Goal: Information Seeking & Learning: Learn about a topic

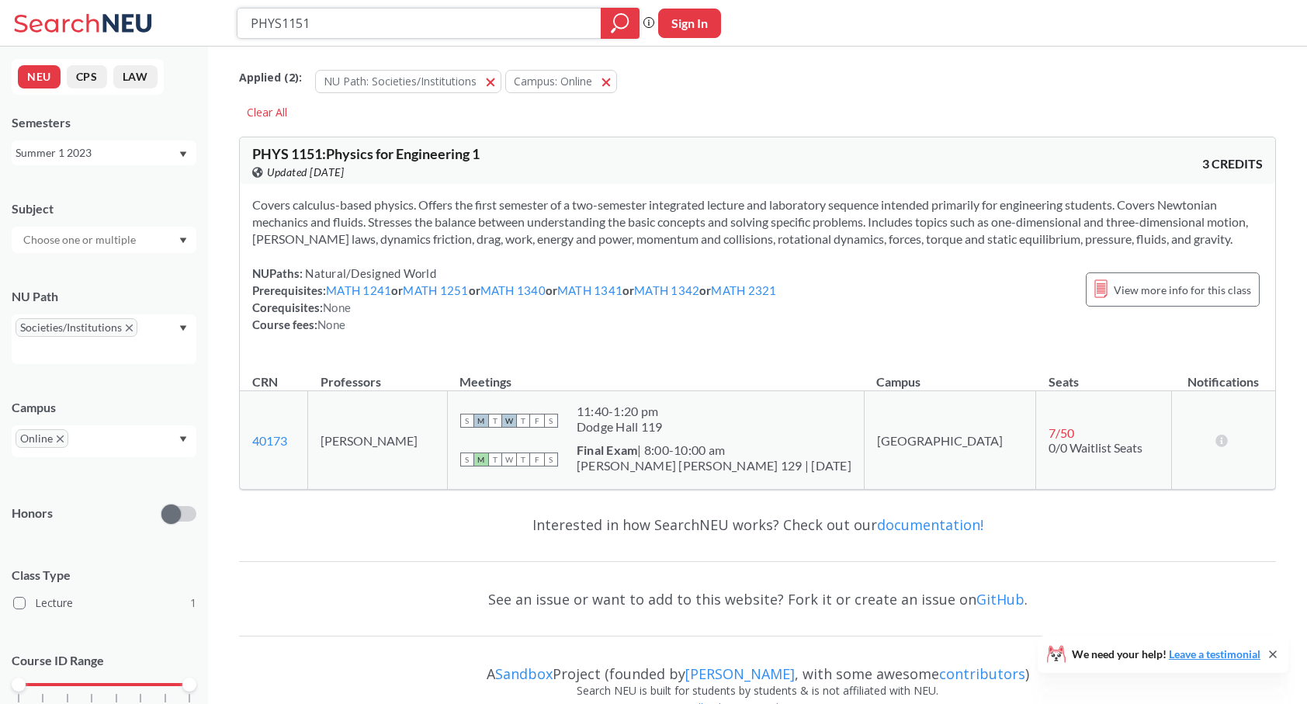
drag, startPoint x: 260, startPoint y: 32, endPoint x: 204, endPoint y: 34, distance: 55.9
click at [204, 34] on div "PHYS1151 Phrase search guarantees the exact search appears in the results. Ex. …" at bounding box center [653, 23] width 1307 height 47
type input "ME 3475"
click at [614, 26] on icon "magnifying glass" at bounding box center [620, 23] width 19 height 22
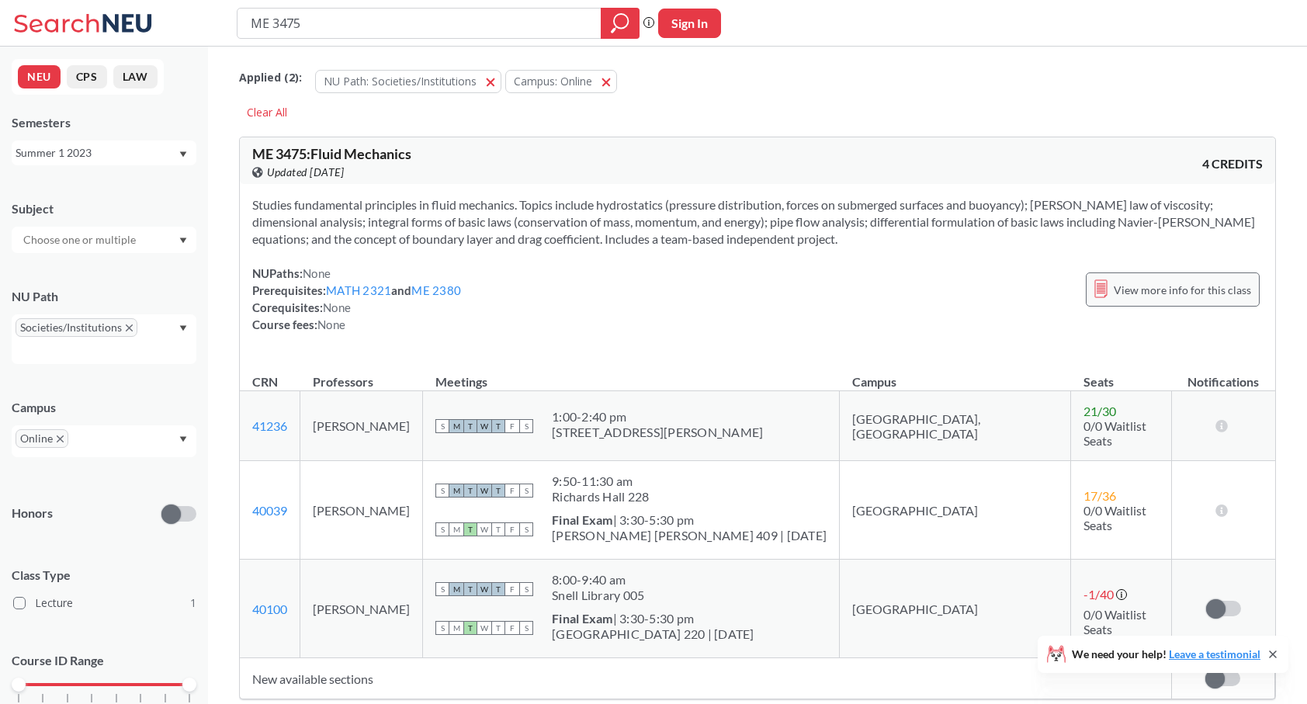
click at [1153, 298] on span "View more info for this class" at bounding box center [1181, 289] width 137 height 19
click at [128, 327] on icon "X to remove pill" at bounding box center [129, 327] width 7 height 7
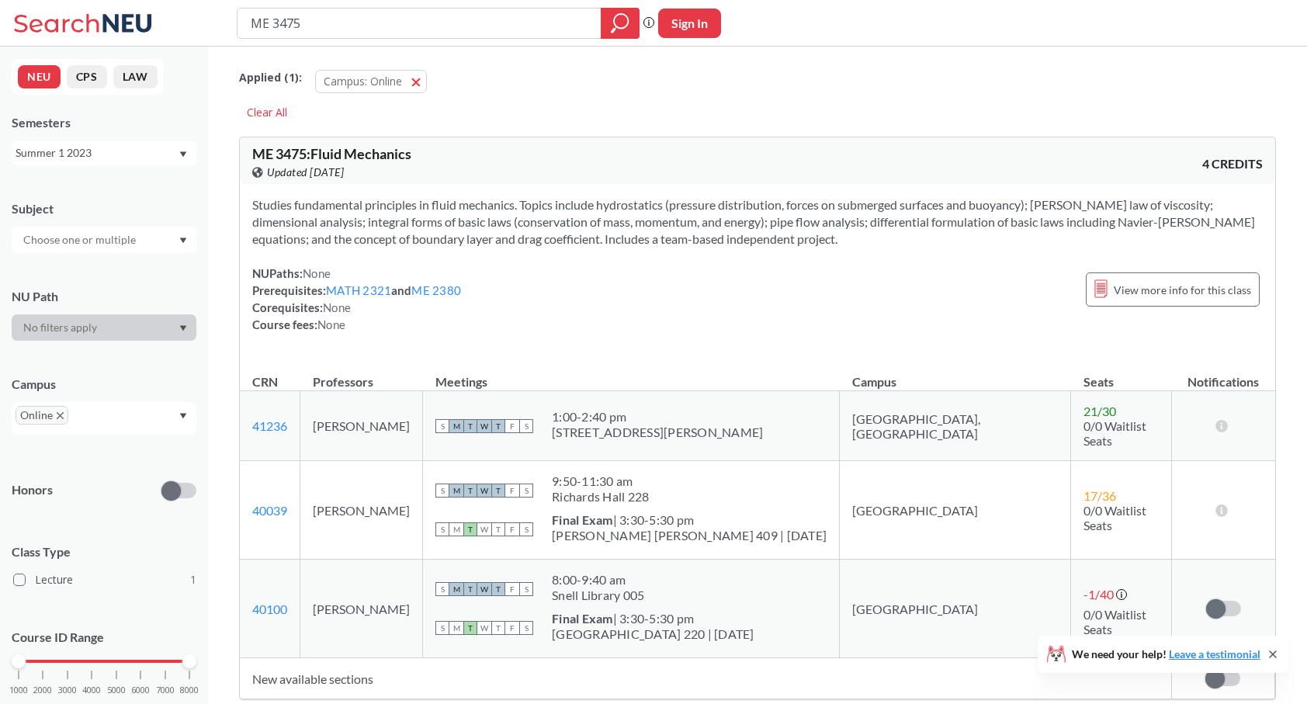
click at [61, 414] on icon "X to remove pill" at bounding box center [60, 415] width 7 height 7
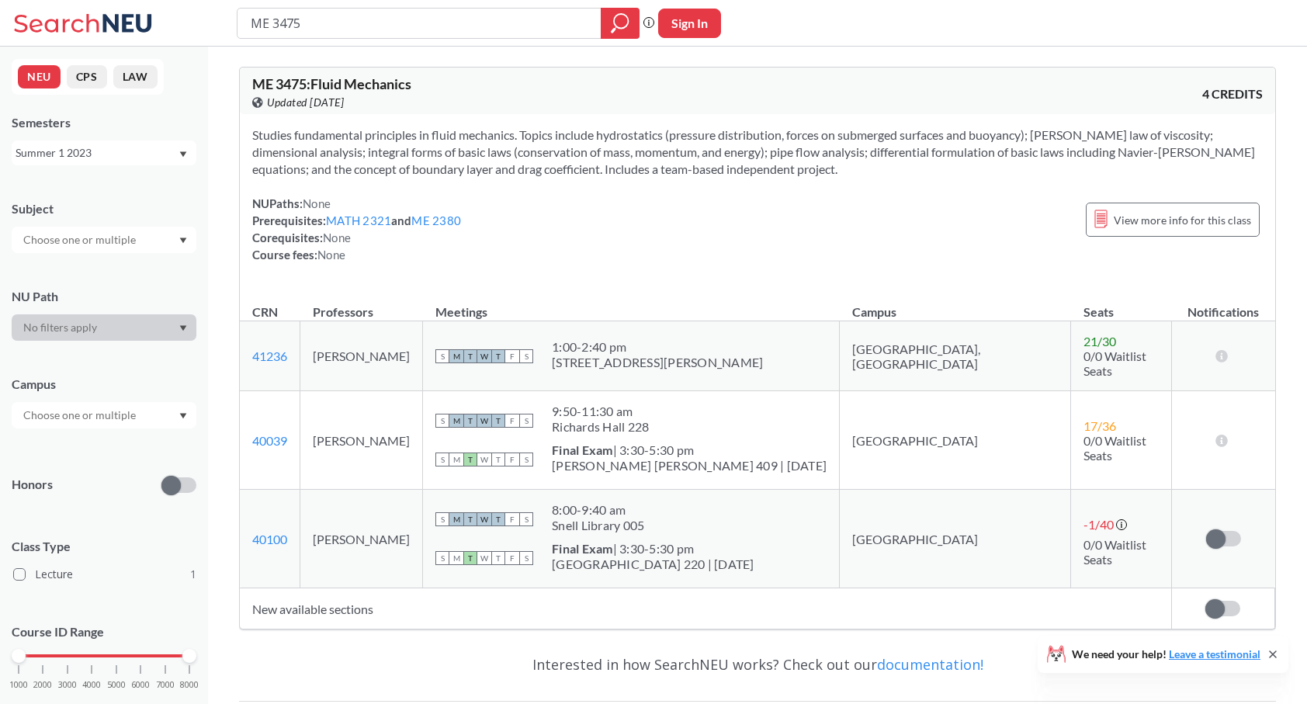
click at [123, 157] on div "Summer 1 2023" at bounding box center [97, 152] width 162 height 17
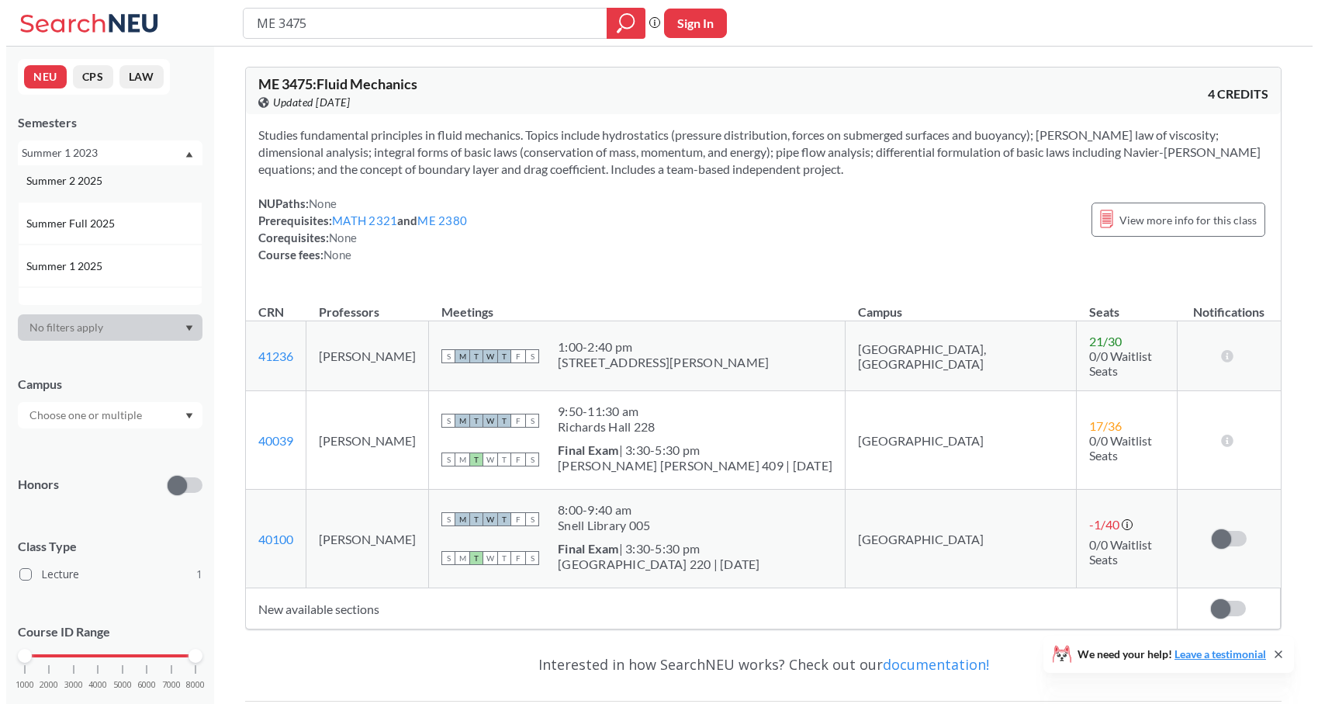
scroll to position [50, 0]
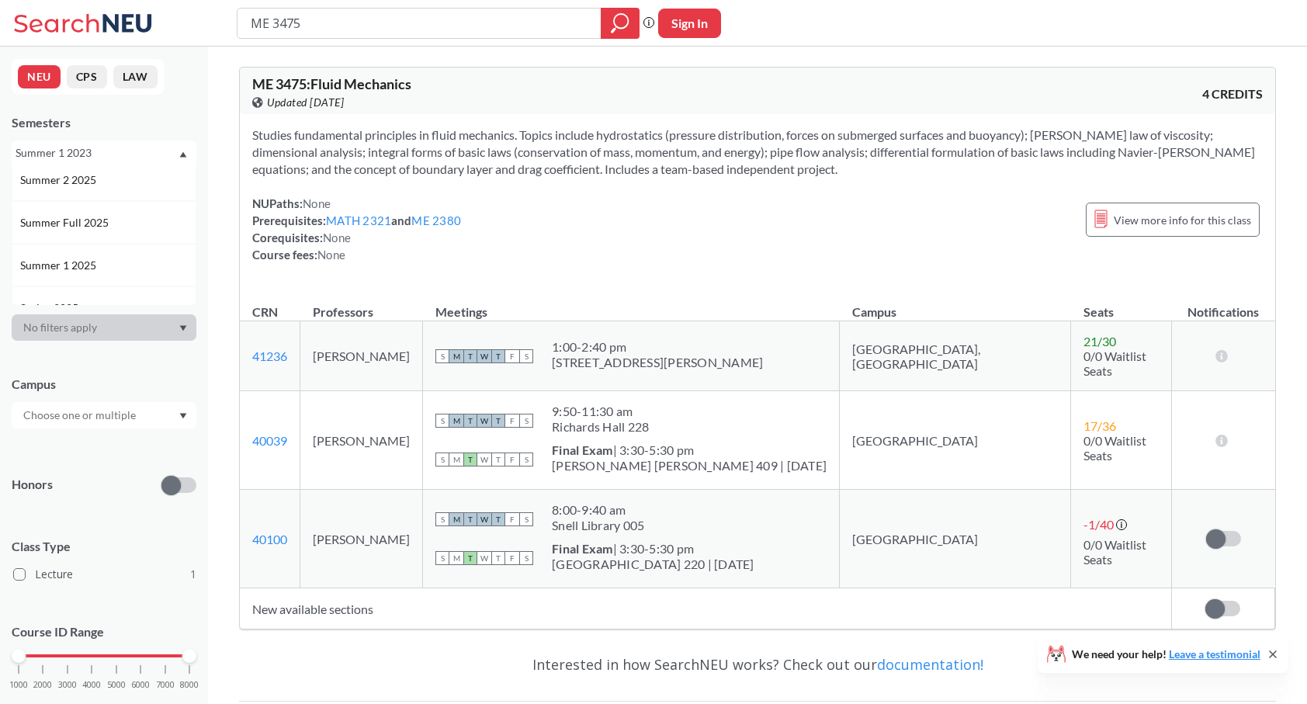
drag, startPoint x: 124, startPoint y: 261, endPoint x: 74, endPoint y: 265, distance: 49.9
click at [74, 265] on span "Summer 1 2025" at bounding box center [59, 265] width 79 height 17
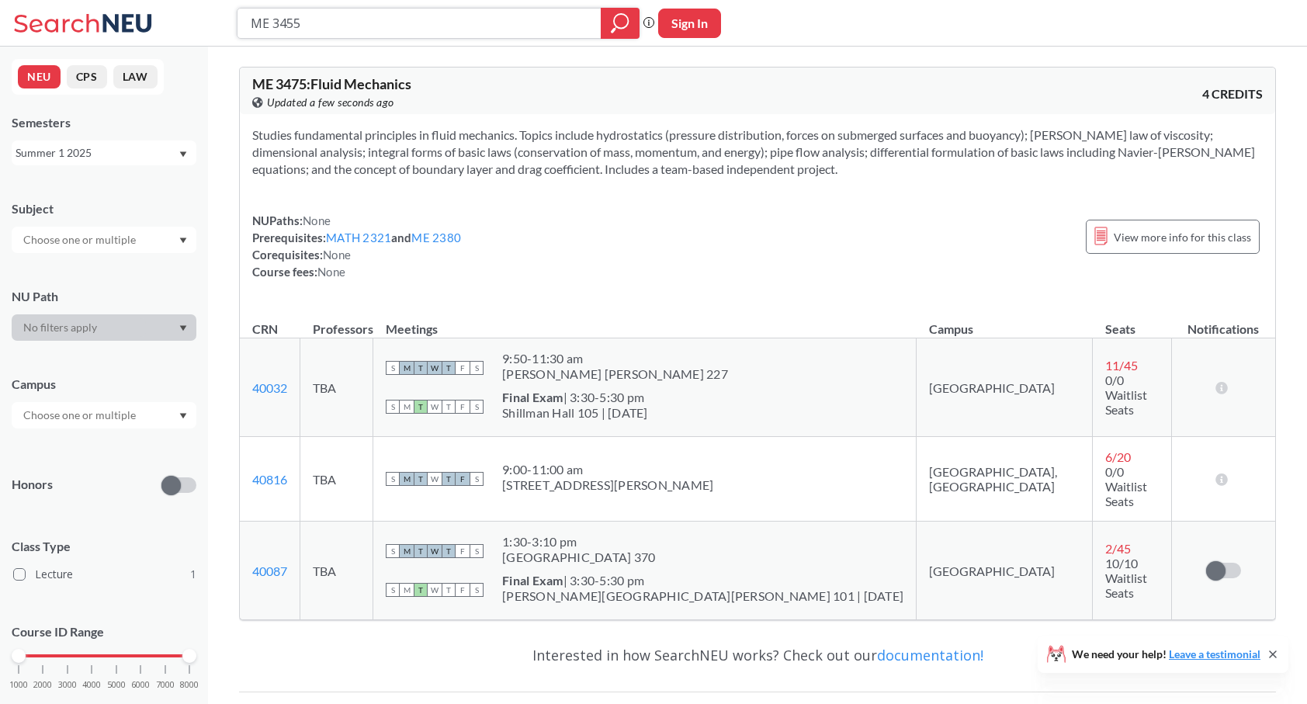
type input "ME 3455"
click at [617, 16] on icon "magnifying glass" at bounding box center [620, 23] width 19 height 22
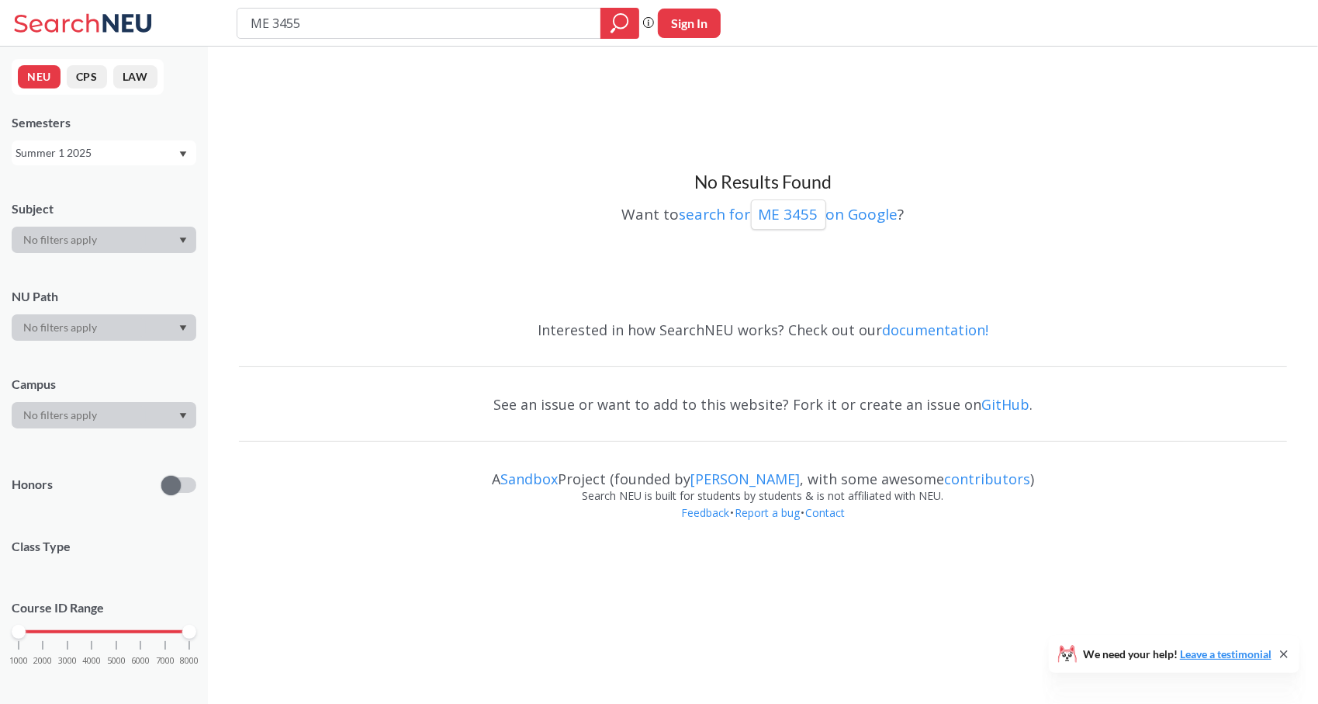
click at [127, 163] on div "Summer 1 2025" at bounding box center [104, 152] width 185 height 25
